Goal: Task Accomplishment & Management: Complete application form

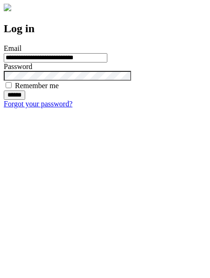
type input "**********"
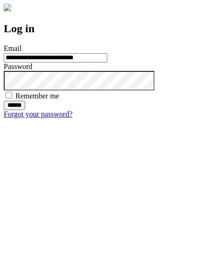
click at [25, 110] on input "******" at bounding box center [14, 105] width 21 height 9
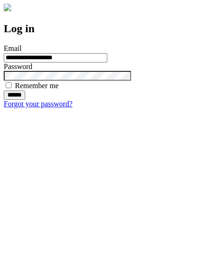
type input "**********"
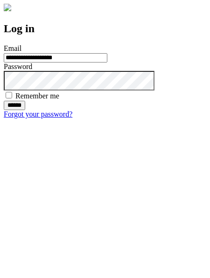
click at [25, 110] on input "******" at bounding box center [14, 105] width 21 height 9
